Goal: Task Accomplishment & Management: Use online tool/utility

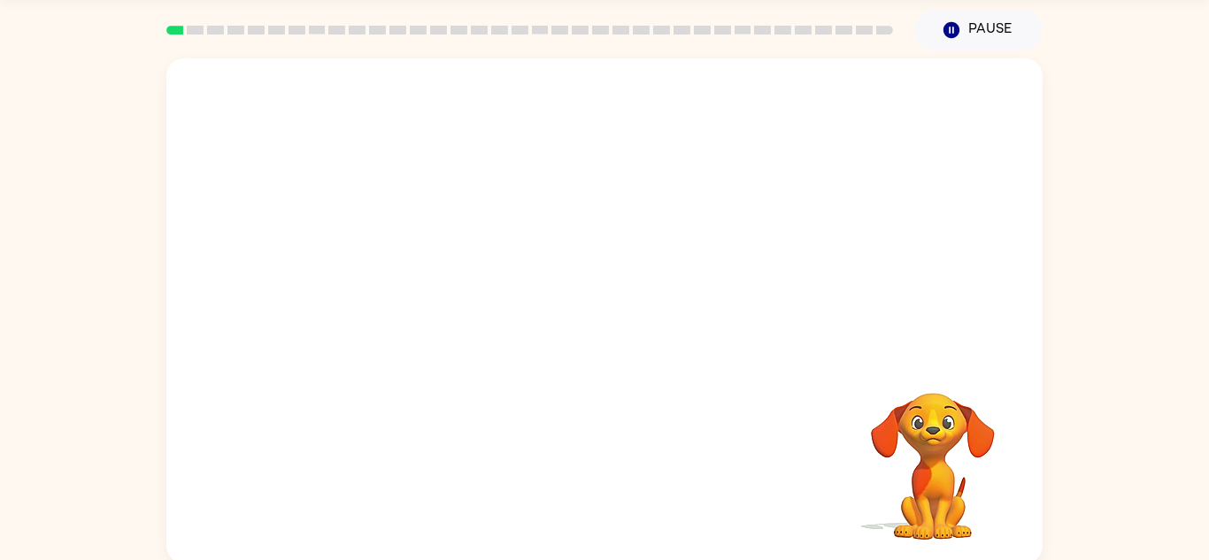
scroll to position [62, 0]
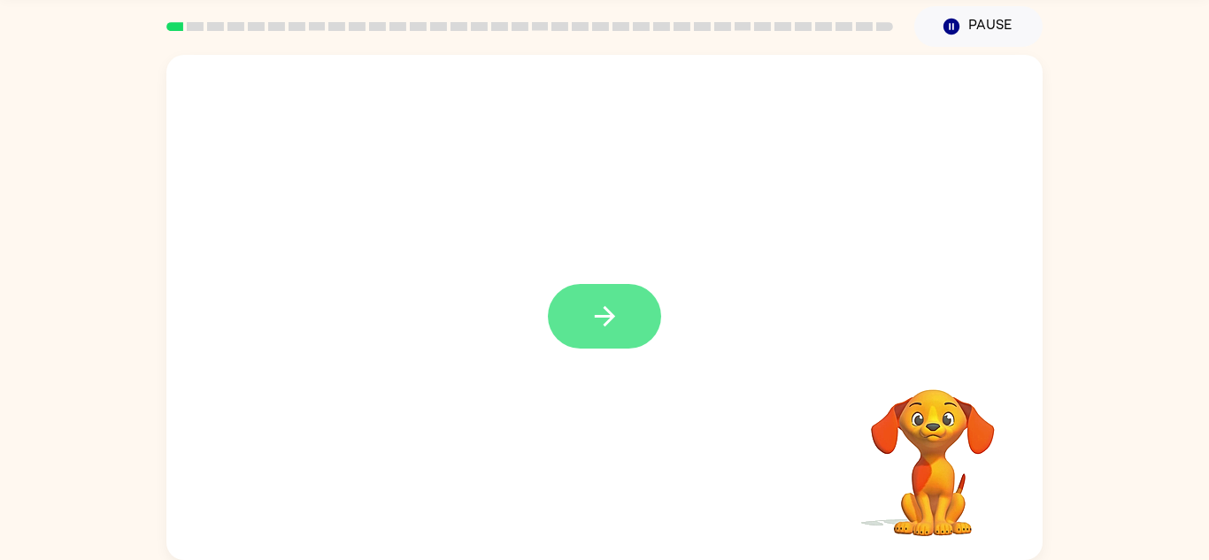
click at [614, 313] on icon "button" at bounding box center [604, 316] width 31 height 31
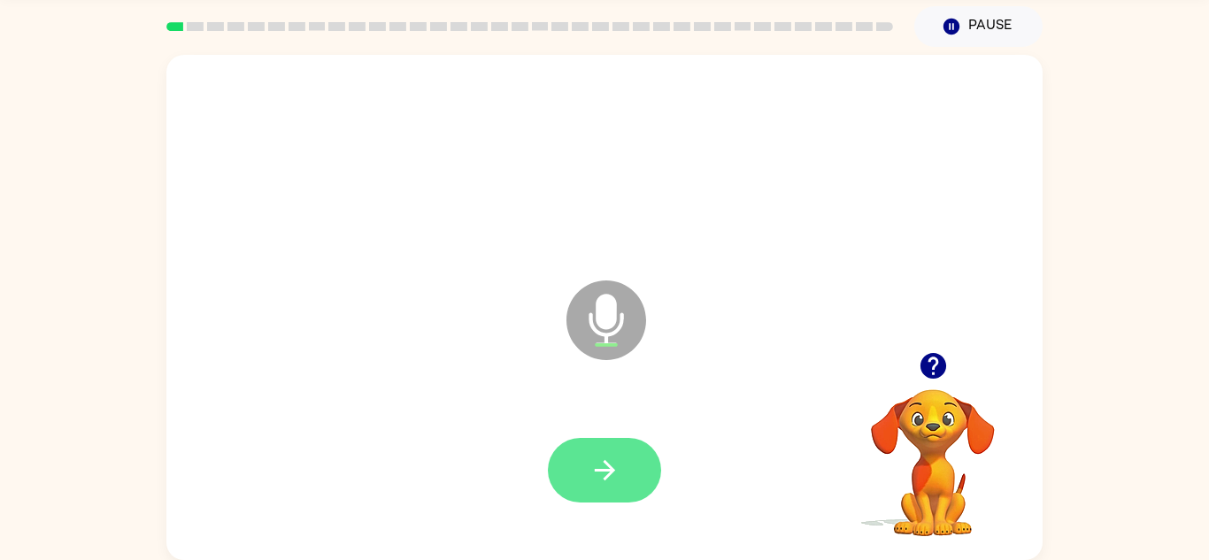
click at [609, 481] on icon "button" at bounding box center [604, 470] width 31 height 31
click at [602, 440] on button "button" at bounding box center [604, 470] width 113 height 65
click at [635, 485] on button "button" at bounding box center [604, 470] width 113 height 65
click at [604, 492] on button "button" at bounding box center [604, 470] width 113 height 65
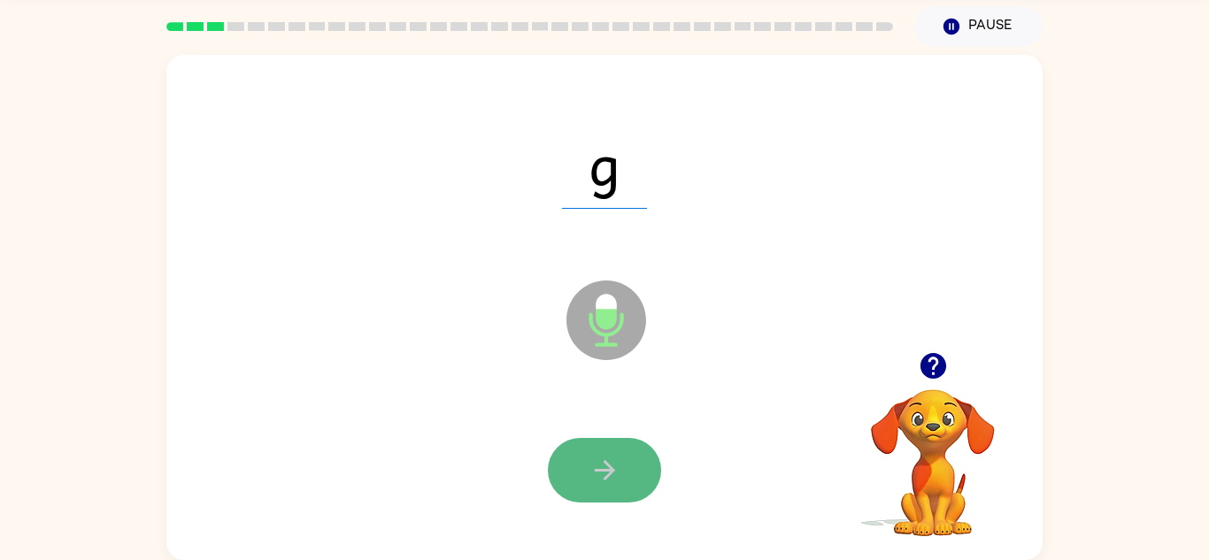
click at [590, 458] on icon "button" at bounding box center [604, 470] width 31 height 31
click at [589, 459] on icon "button" at bounding box center [604, 470] width 31 height 31
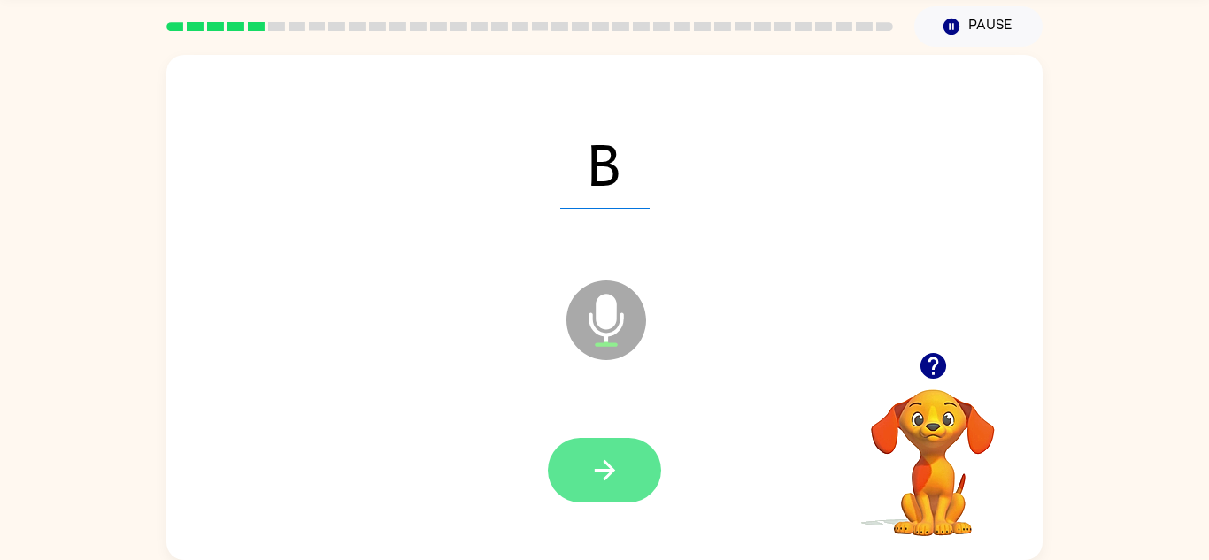
click at [594, 463] on icon "button" at bounding box center [604, 470] width 31 height 31
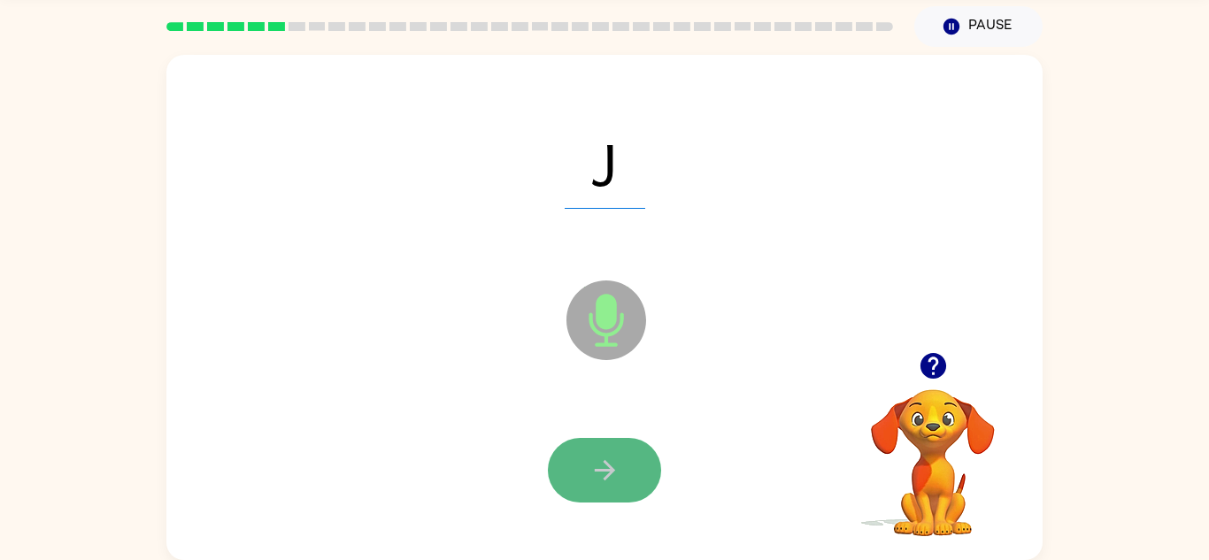
click at [585, 455] on button "button" at bounding box center [604, 470] width 113 height 65
click at [590, 458] on icon "button" at bounding box center [604, 470] width 31 height 31
click at [606, 457] on icon "button" at bounding box center [604, 470] width 31 height 31
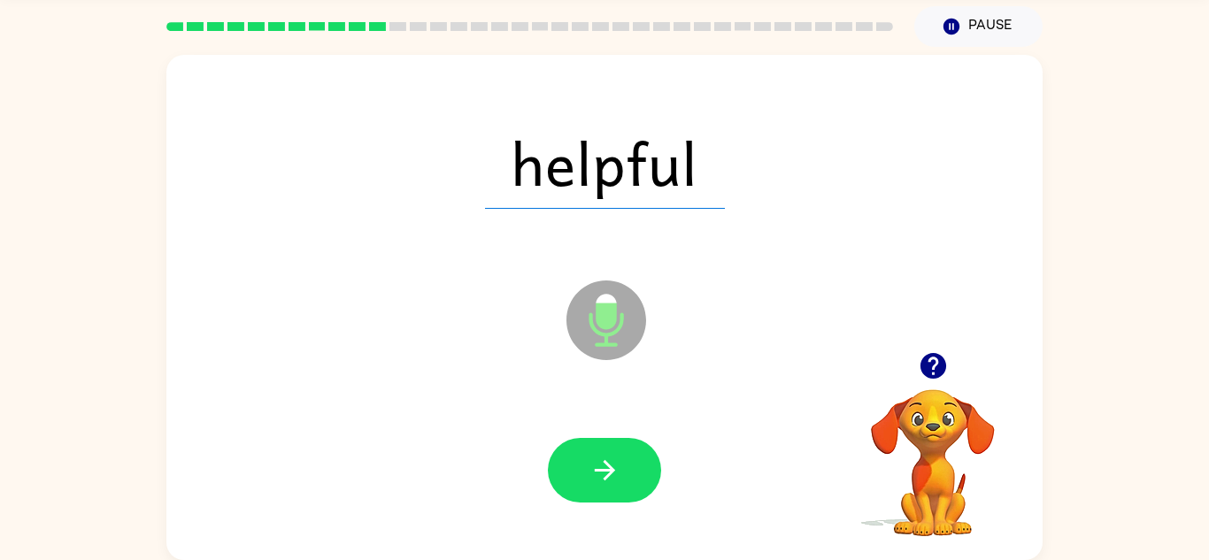
click at [602, 430] on div at bounding box center [604, 470] width 841 height 145
click at [743, 303] on icon "Microphone The Microphone is here when it is your turn to talk" at bounding box center [694, 342] width 265 height 133
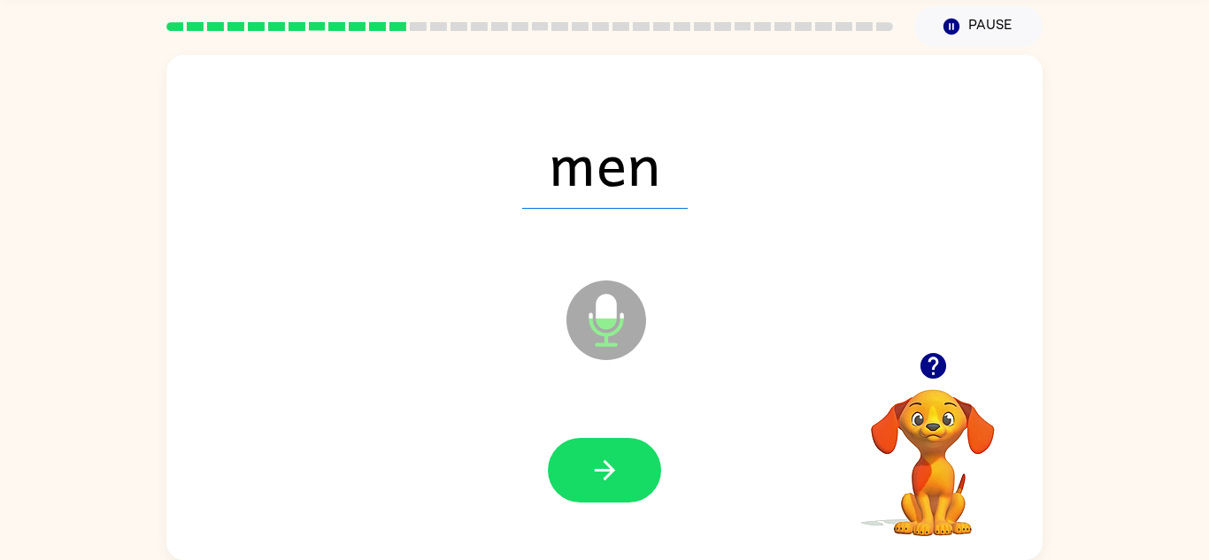
click at [642, 268] on div "Microphone The Microphone is here when it is your turn to talk" at bounding box center [562, 276] width 756 height 64
click at [610, 448] on button "button" at bounding box center [604, 470] width 113 height 65
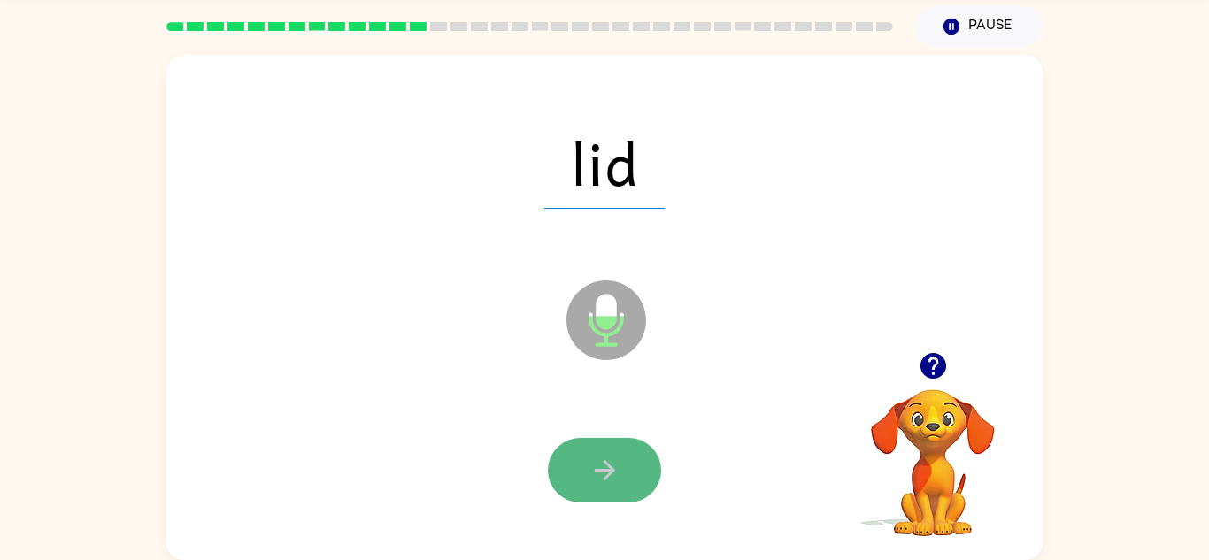
click at [619, 457] on button "button" at bounding box center [604, 470] width 113 height 65
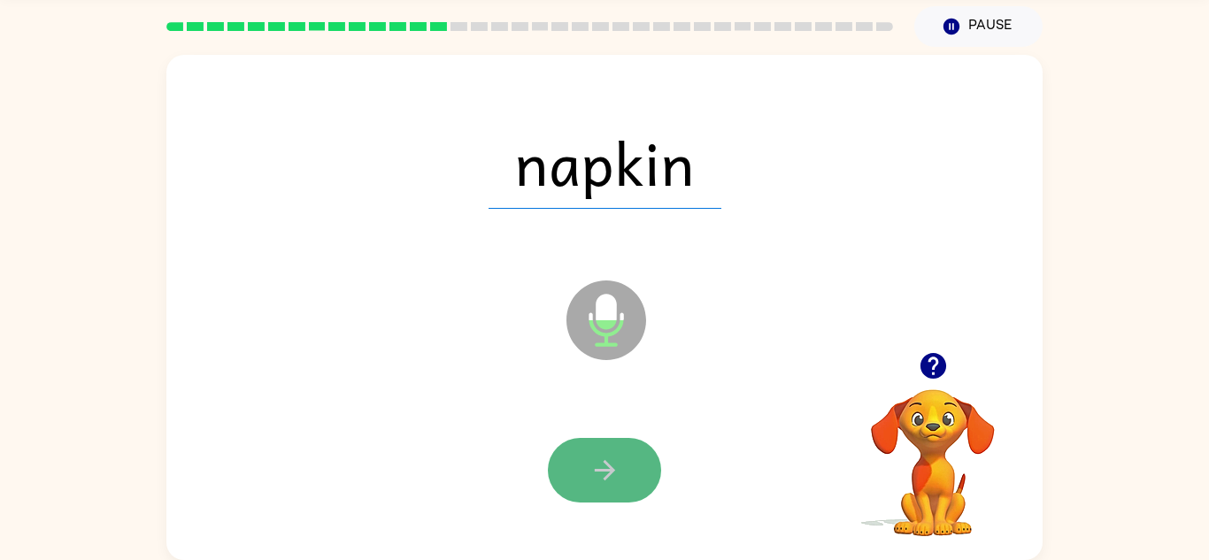
click at [627, 466] on button "button" at bounding box center [604, 470] width 113 height 65
click at [605, 461] on icon "button" at bounding box center [604, 470] width 31 height 31
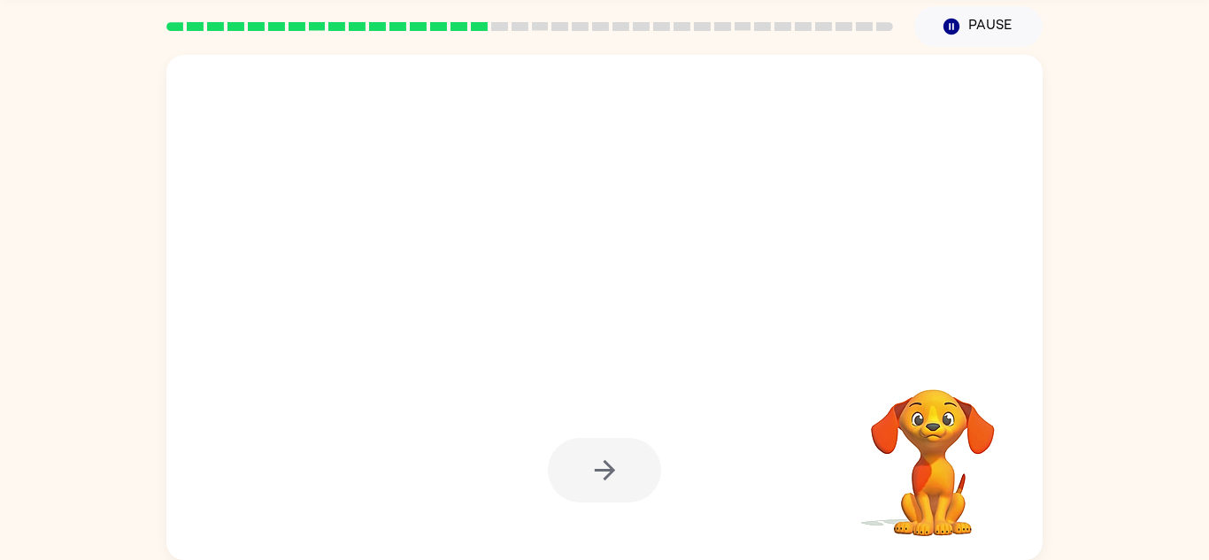
click at [596, 442] on div at bounding box center [604, 470] width 113 height 65
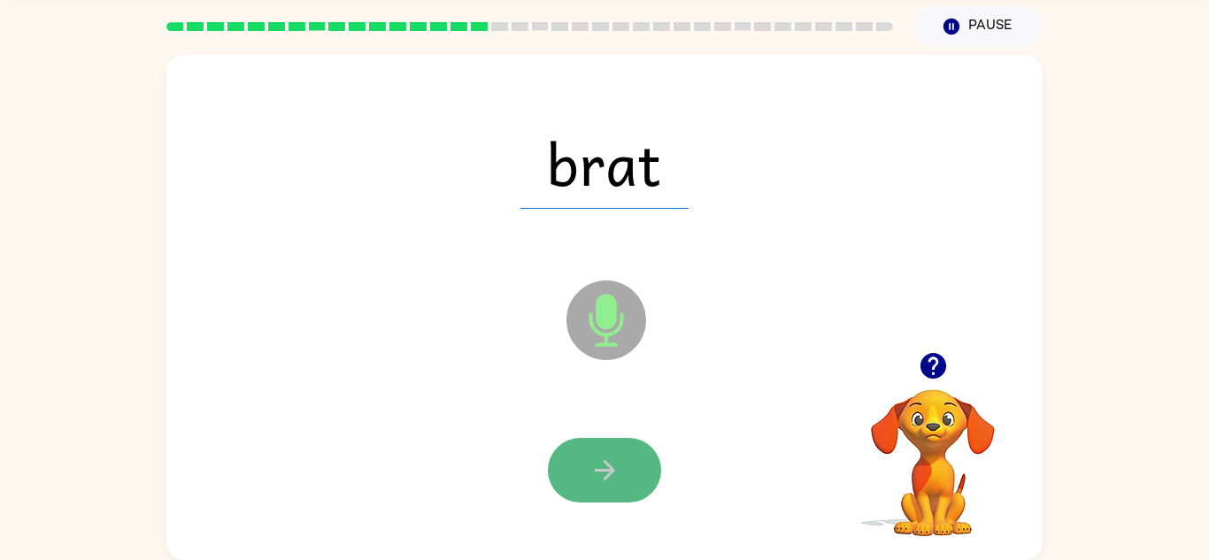
click at [620, 480] on button "button" at bounding box center [604, 470] width 113 height 65
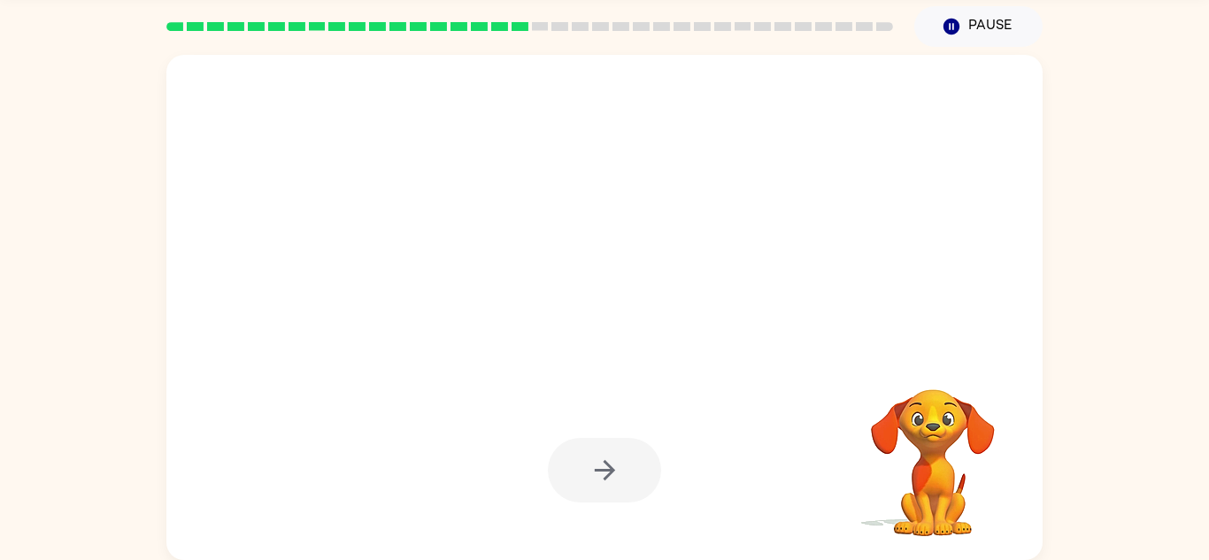
click at [590, 458] on div at bounding box center [604, 470] width 113 height 65
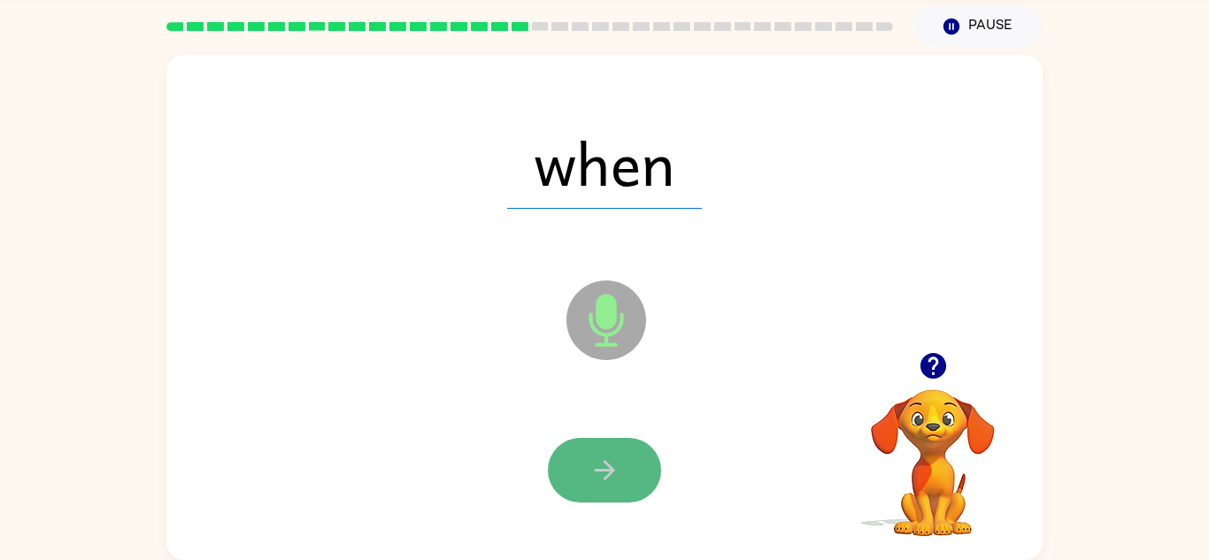
click at [626, 472] on button "button" at bounding box center [604, 470] width 113 height 65
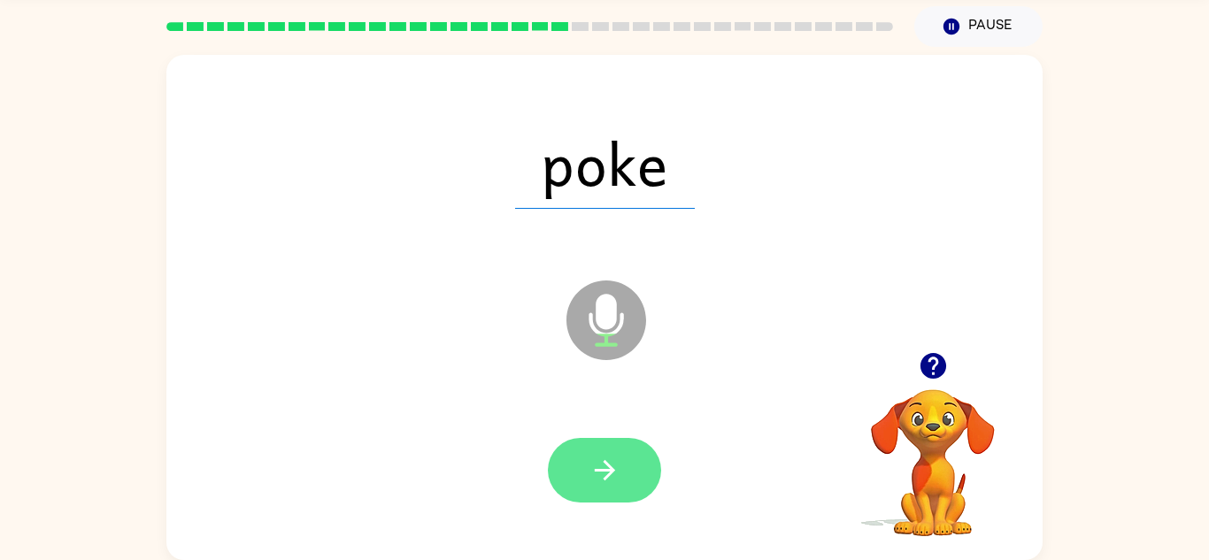
click at [616, 473] on icon "button" at bounding box center [604, 470] width 31 height 31
click at [626, 490] on button "button" at bounding box center [604, 470] width 113 height 65
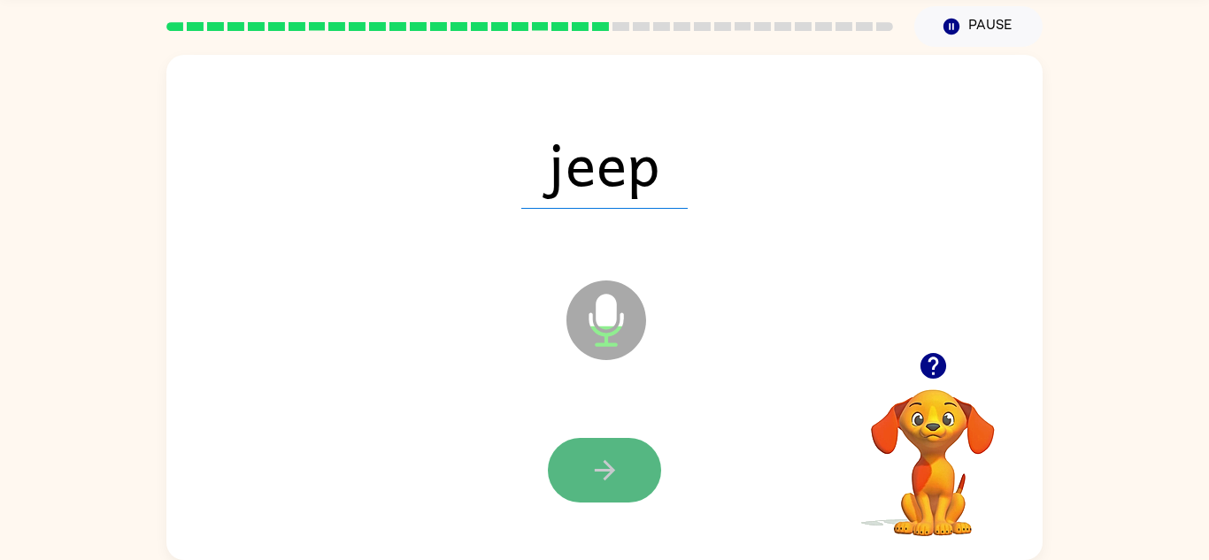
click at [632, 455] on button "button" at bounding box center [604, 470] width 113 height 65
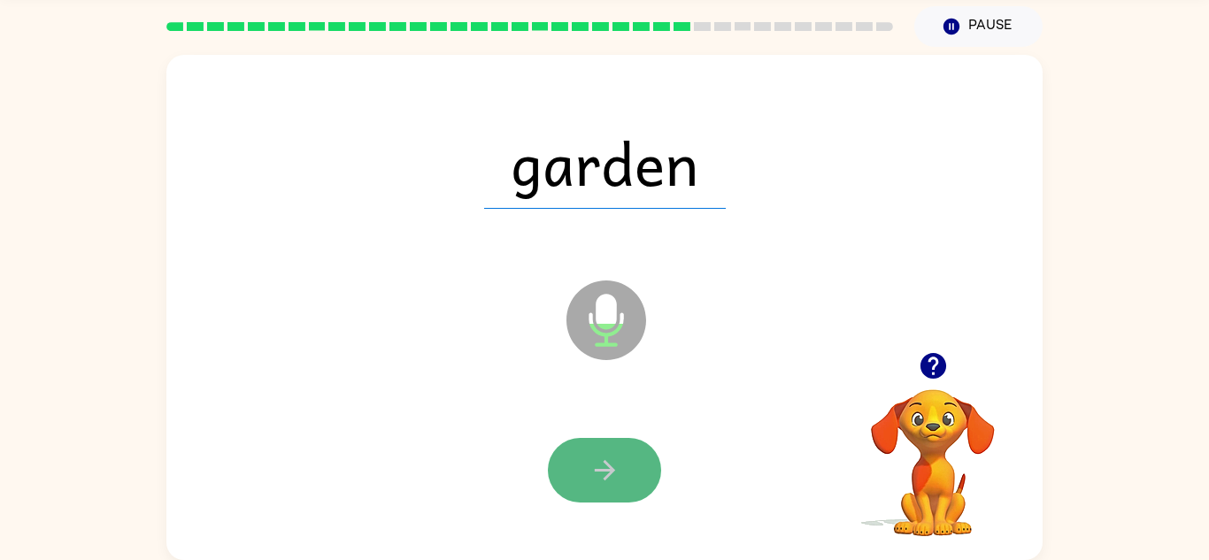
click at [573, 473] on button "button" at bounding box center [604, 470] width 113 height 65
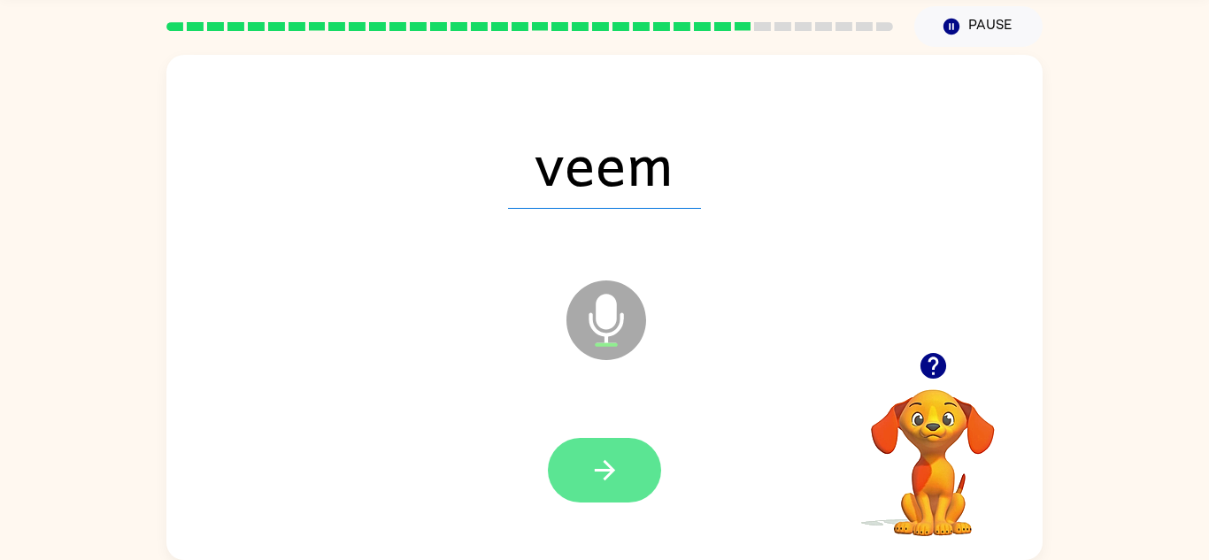
click at [622, 492] on button "button" at bounding box center [604, 470] width 113 height 65
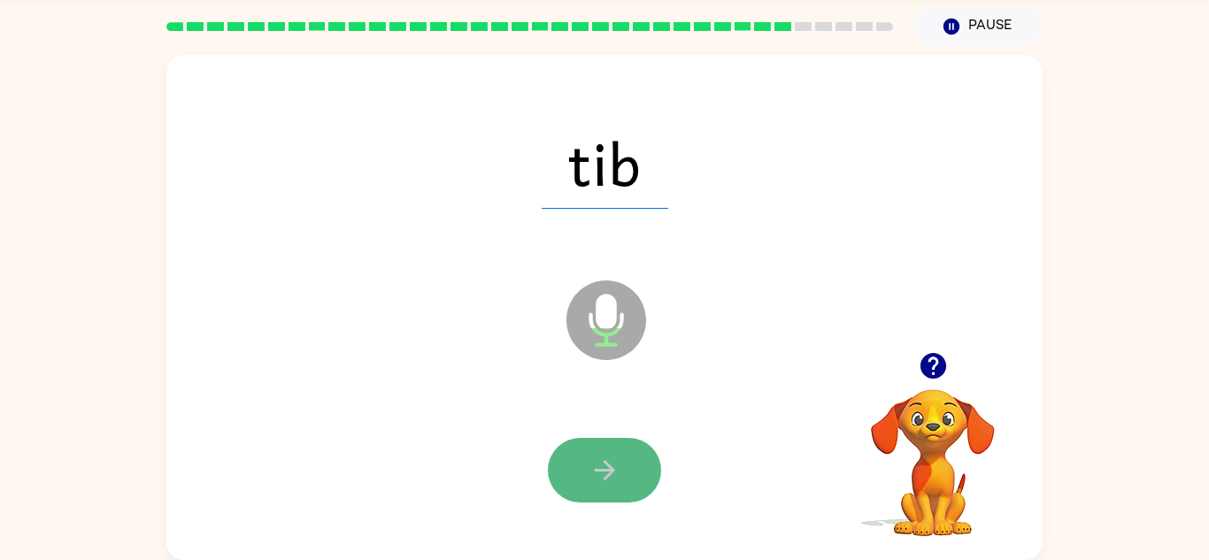
click at [619, 449] on button "button" at bounding box center [604, 470] width 113 height 65
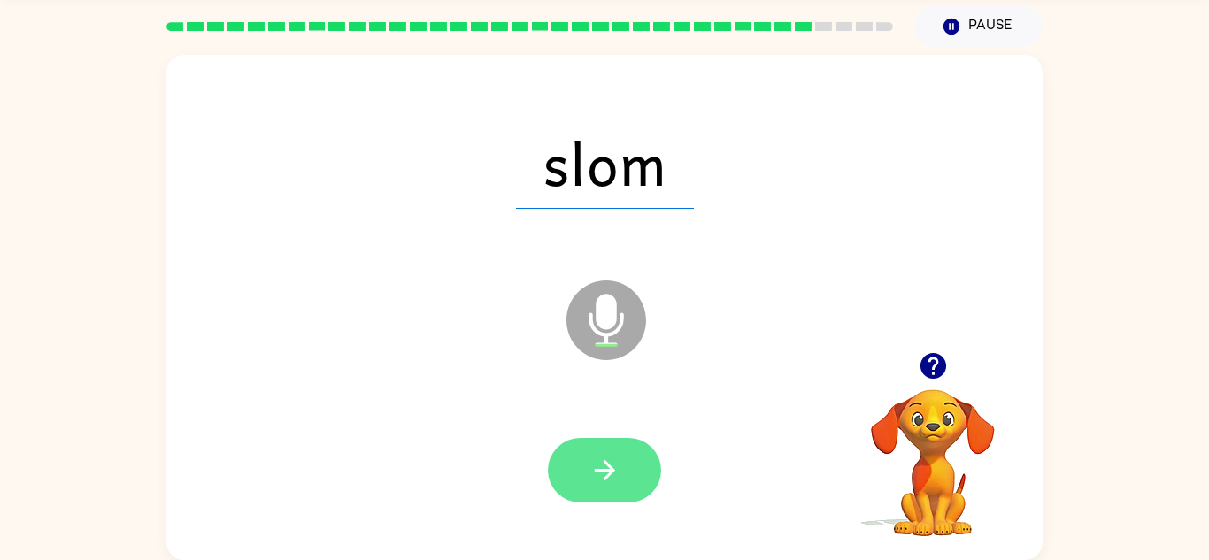
click at [621, 457] on button "button" at bounding box center [604, 470] width 113 height 65
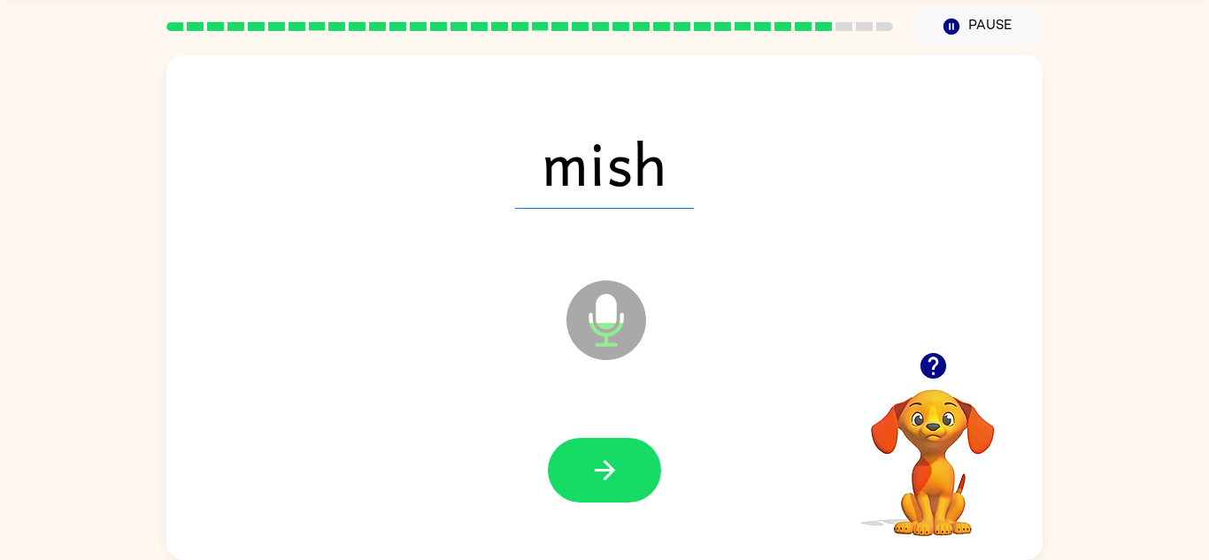
click at [612, 436] on div at bounding box center [604, 470] width 841 height 145
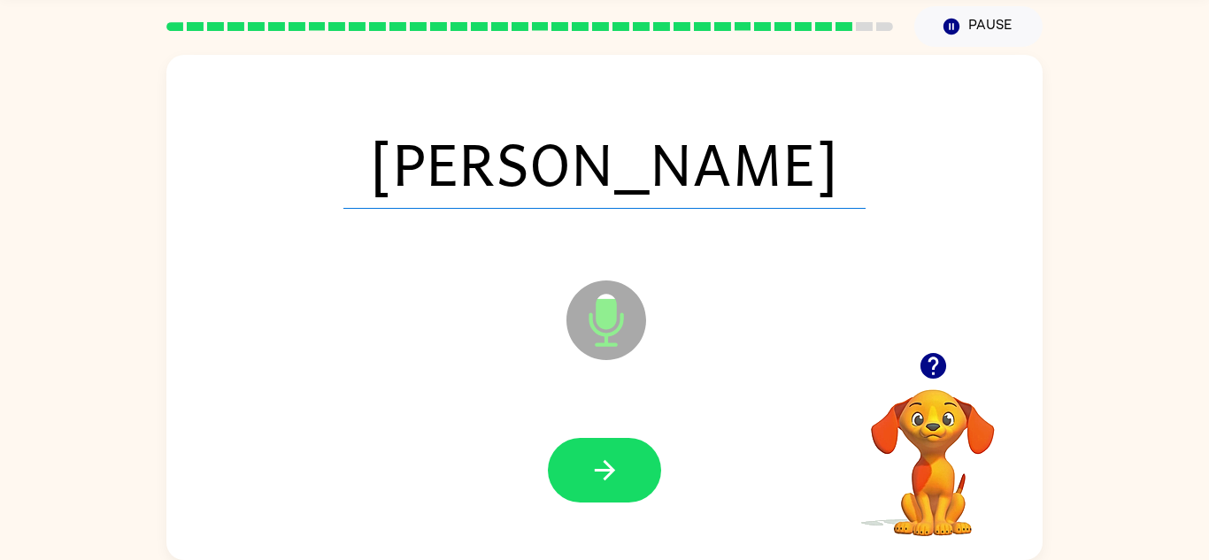
click at [612, 306] on icon "Microphone The Microphone is here when it is your turn to talk" at bounding box center [694, 342] width 265 height 133
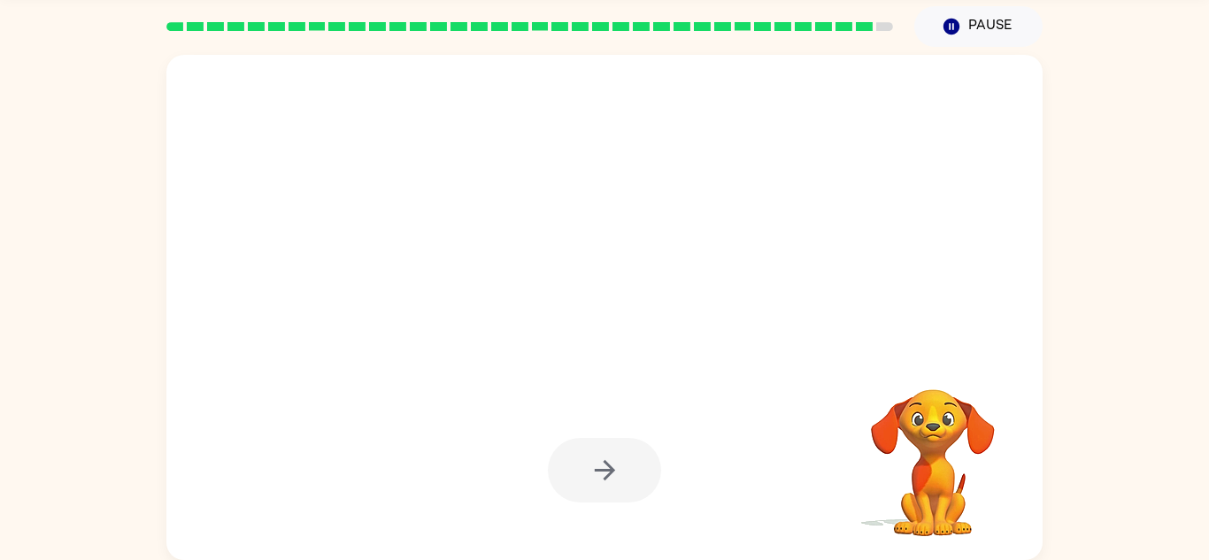
click at [598, 450] on div at bounding box center [604, 470] width 113 height 65
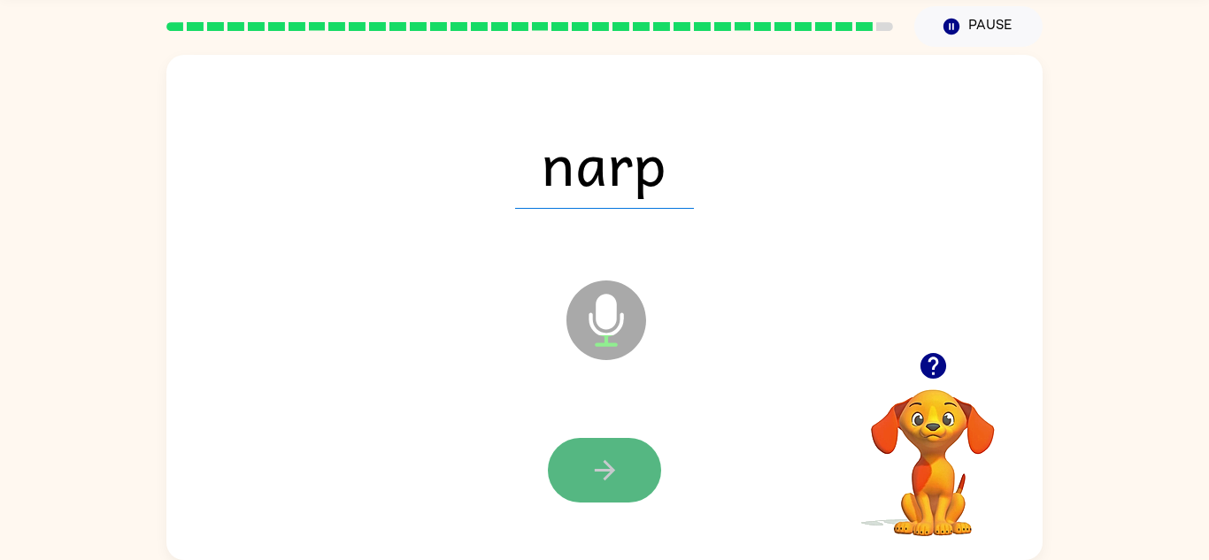
click at [604, 471] on icon "button" at bounding box center [604, 470] width 31 height 31
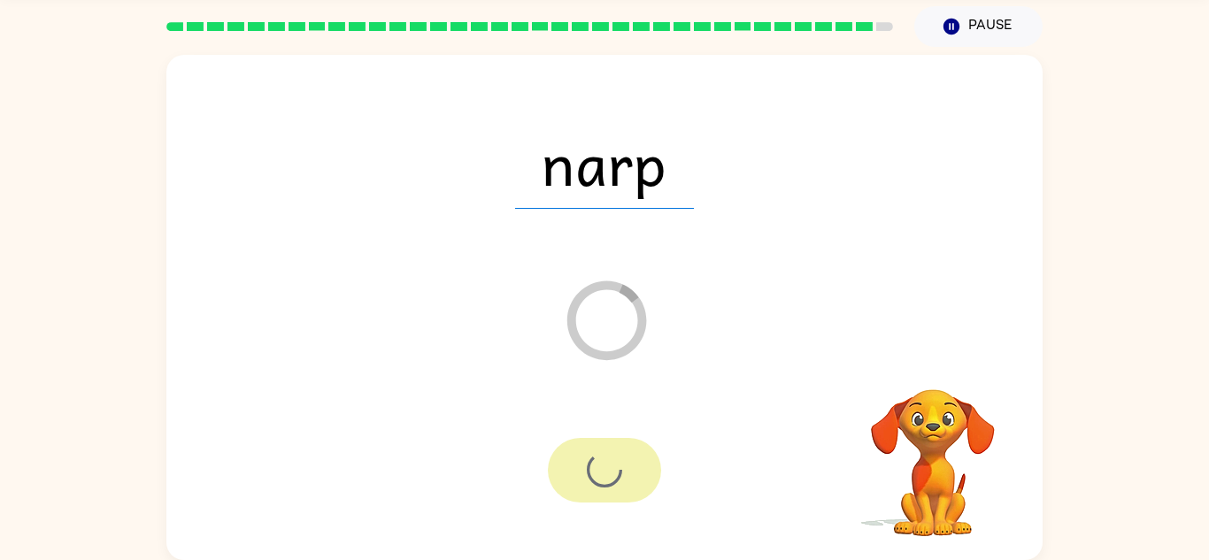
scroll to position [30, 0]
